Goal: Information Seeking & Learning: Learn about a topic

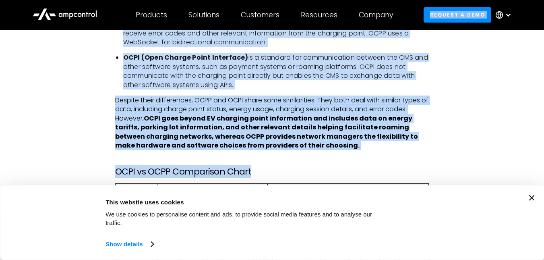
click at [534, 201] on icon "Close banner" at bounding box center [532, 198] width 6 height 6
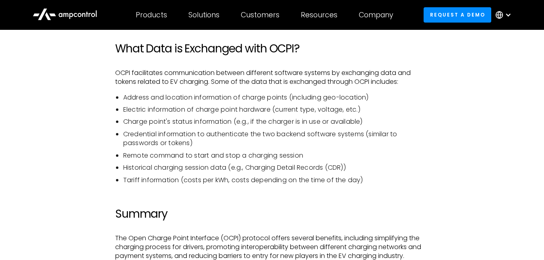
scroll to position [1884, 0]
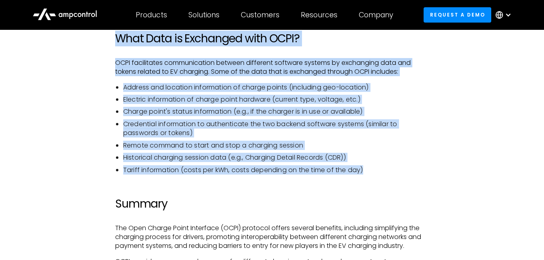
drag, startPoint x: 117, startPoint y: 50, endPoint x: 369, endPoint y: 182, distance: 284.0
copy div "What Data is Exchanged with OCPI? OCPI facilitates communication between differ…"
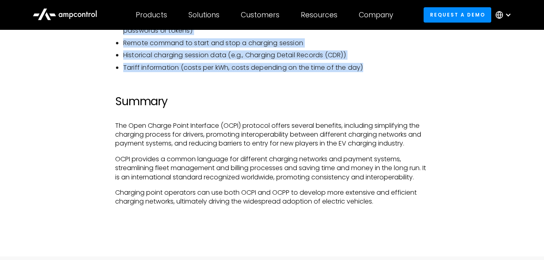
scroll to position [2004, 0]
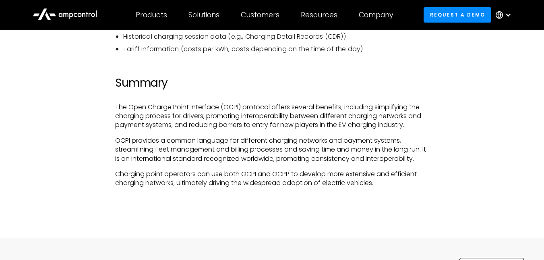
click at [195, 154] on p "OCPI provides a common language for different charging networks and payment sys…" at bounding box center [272, 149] width 314 height 27
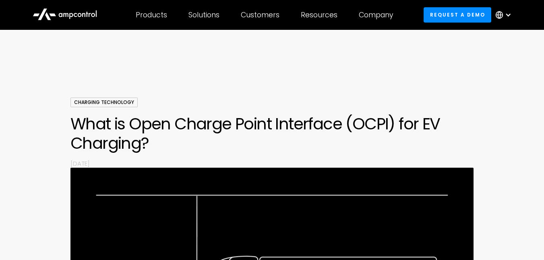
scroll to position [0, 0]
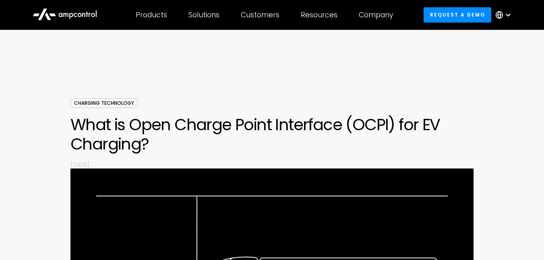
click at [74, 15] on icon at bounding box center [76, 15] width 4 height 4
